Goal: Ask a question

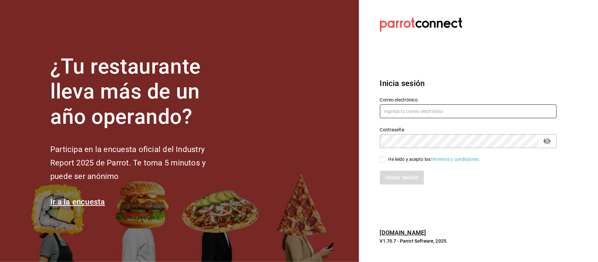
click at [404, 117] on input "text" at bounding box center [468, 111] width 177 height 14
type input "[EMAIL_ADDRESS][DOMAIN_NAME]"
click at [383, 160] on input "He leído y acepto los Términos y condiciones." at bounding box center [383, 160] width 6 height 6
checkbox input "true"
click at [400, 181] on button "Iniciar sesión" at bounding box center [402, 178] width 45 height 14
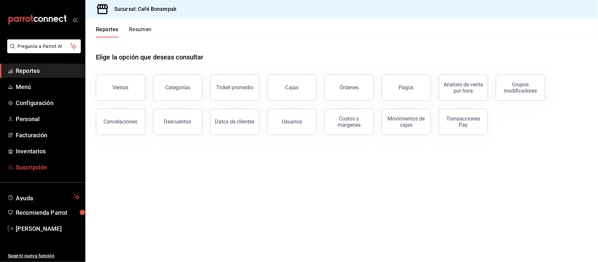
click at [45, 164] on span "Suscripción" at bounding box center [48, 167] width 64 height 9
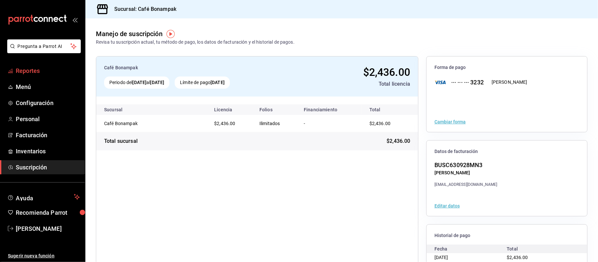
click at [43, 75] on link "Reportes" at bounding box center [42, 71] width 85 height 14
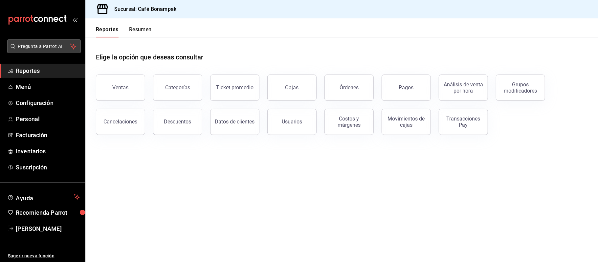
click at [43, 45] on span "Pregunta a Parrot AI" at bounding box center [44, 46] width 52 height 7
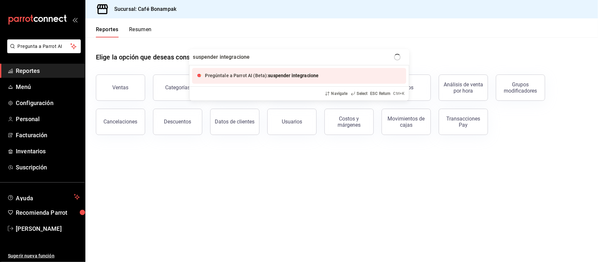
type input "suspender integraciones"
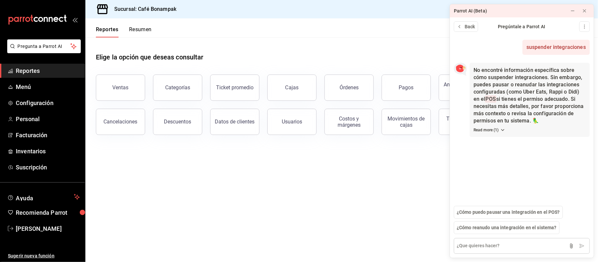
click at [469, 247] on textarea at bounding box center [522, 246] width 136 height 16
type textarea "pausar integraciones"
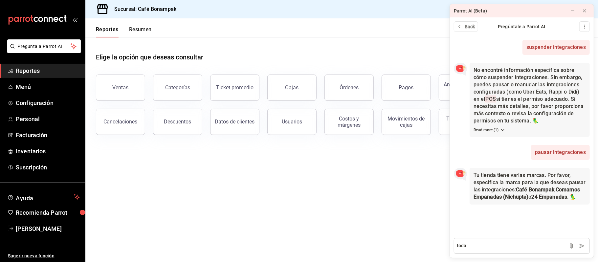
type textarea "todas"
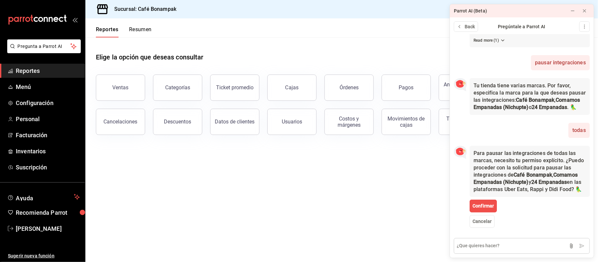
scroll to position [119, 0]
click at [486, 204] on span "Confirmar" at bounding box center [482, 206] width 21 height 7
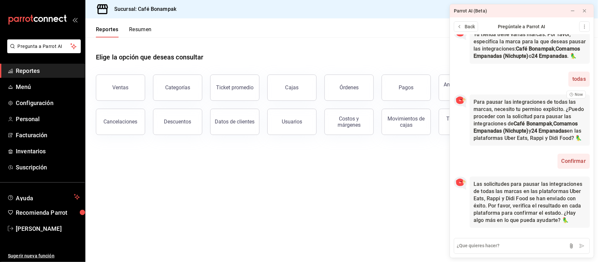
scroll to position [177, 0]
